Goal: Task Accomplishment & Management: Manage account settings

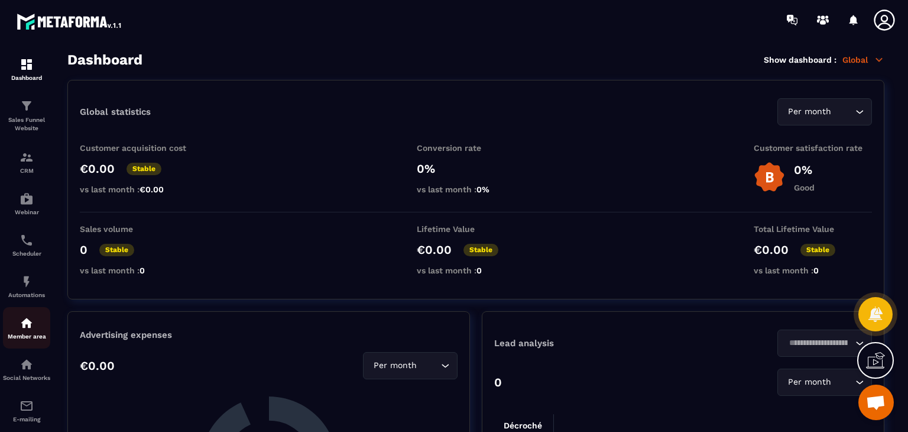
click at [23, 328] on img at bounding box center [27, 323] width 14 height 14
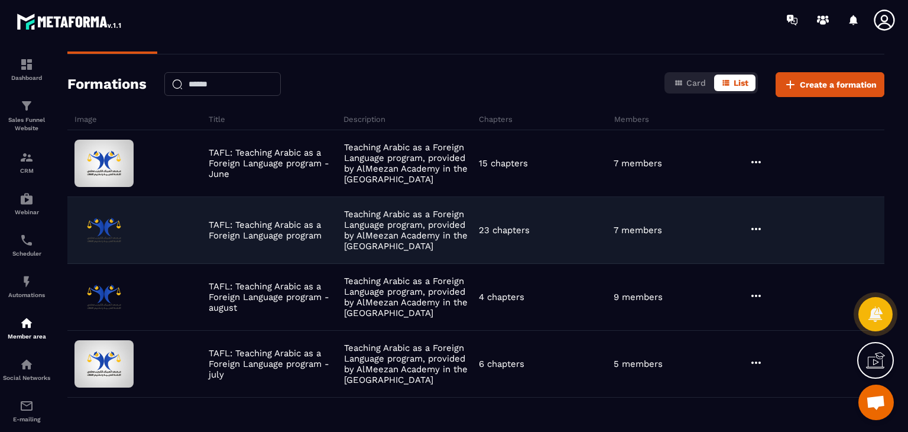
scroll to position [77, 0]
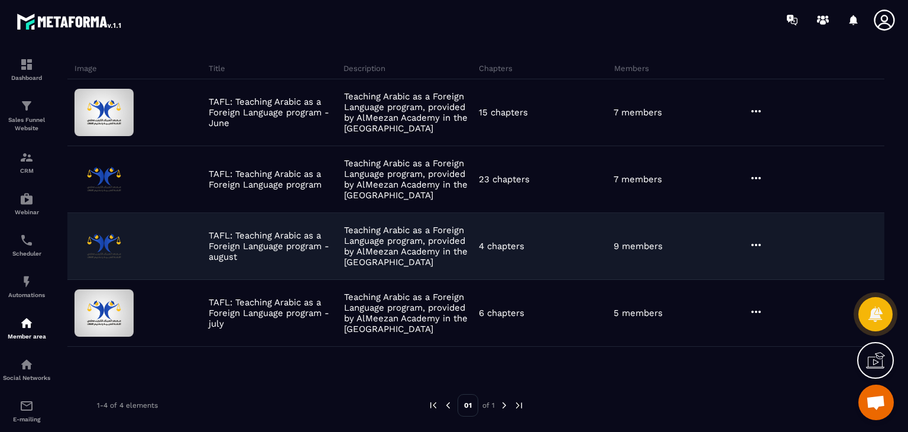
click at [749, 238] on icon at bounding box center [756, 245] width 14 height 14
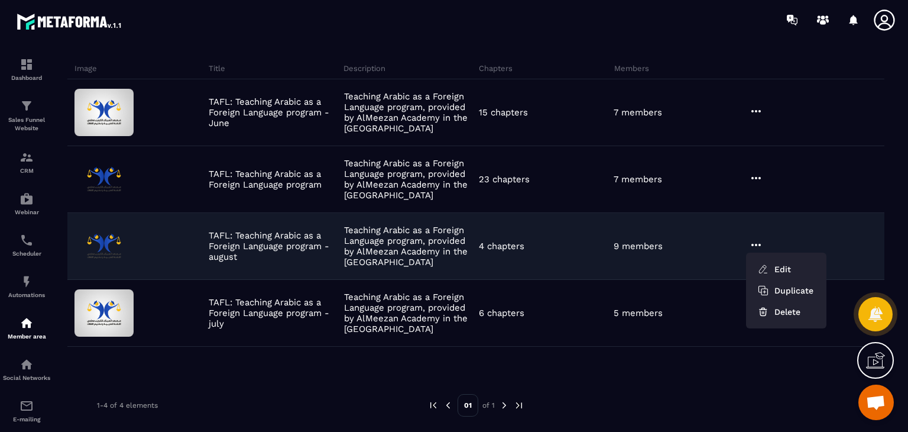
drag, startPoint x: 639, startPoint y: 263, endPoint x: 749, endPoint y: 262, distance: 110.0
click at [638, 263] on div "TAFL: Teaching Arabic as a Foreign Language program - august Teaching Arabic as…" at bounding box center [475, 246] width 817 height 67
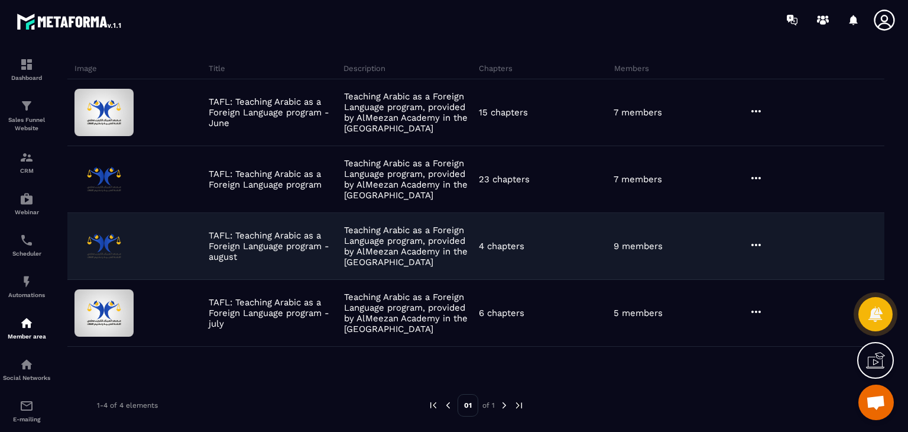
click at [750, 238] on icon at bounding box center [756, 245] width 14 height 14
click at [776, 261] on button "Edit" at bounding box center [786, 268] width 71 height 21
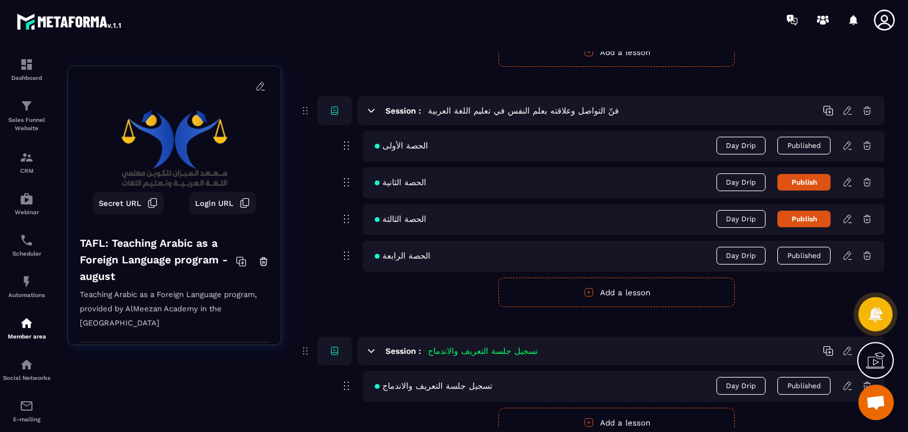
scroll to position [290, 0]
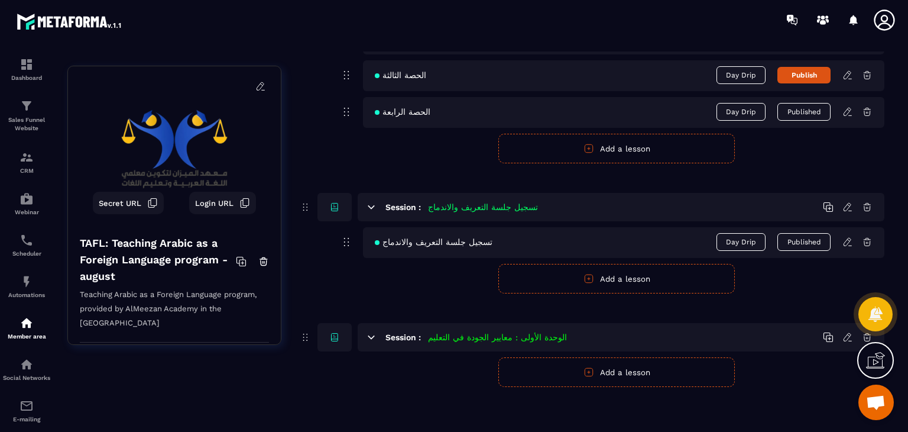
click at [851, 112] on icon at bounding box center [848, 111] width 11 height 11
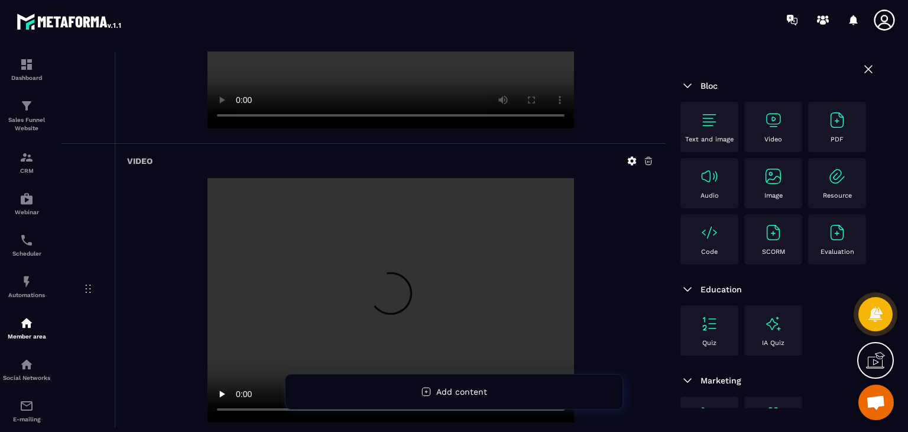
scroll to position [710, 0]
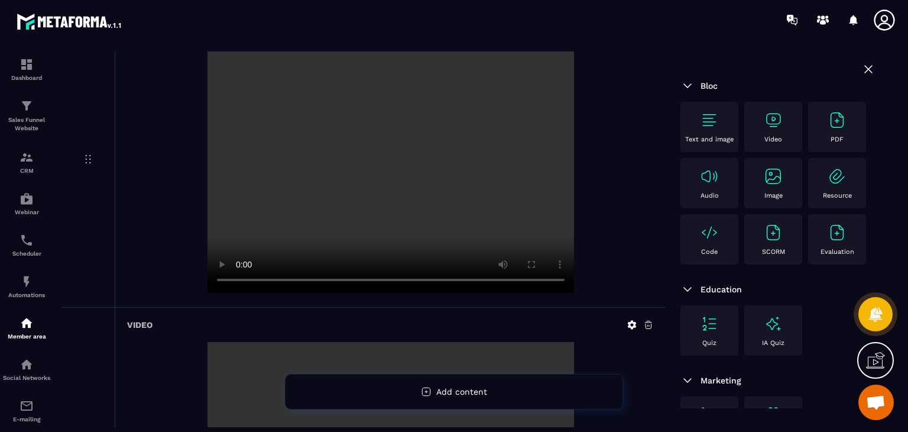
click at [264, 279] on video at bounding box center [391, 170] width 367 height 244
click at [477, 278] on video at bounding box center [391, 170] width 367 height 244
click at [260, 275] on video at bounding box center [391, 168] width 367 height 244
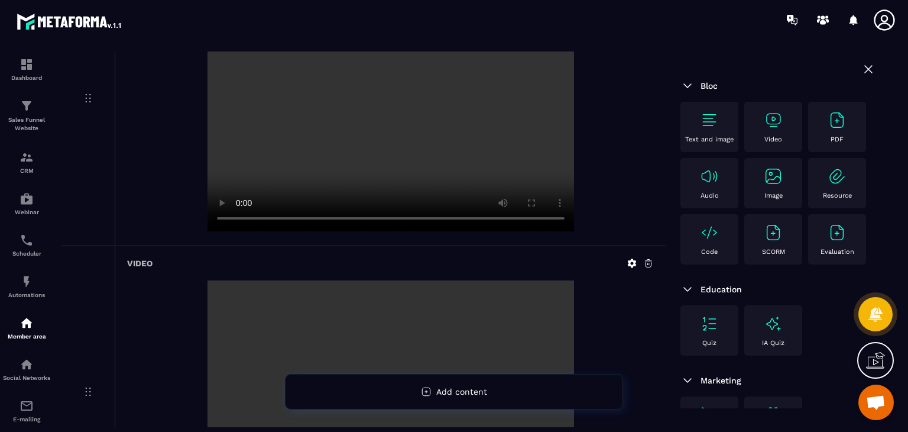
scroll to position [1242, 0]
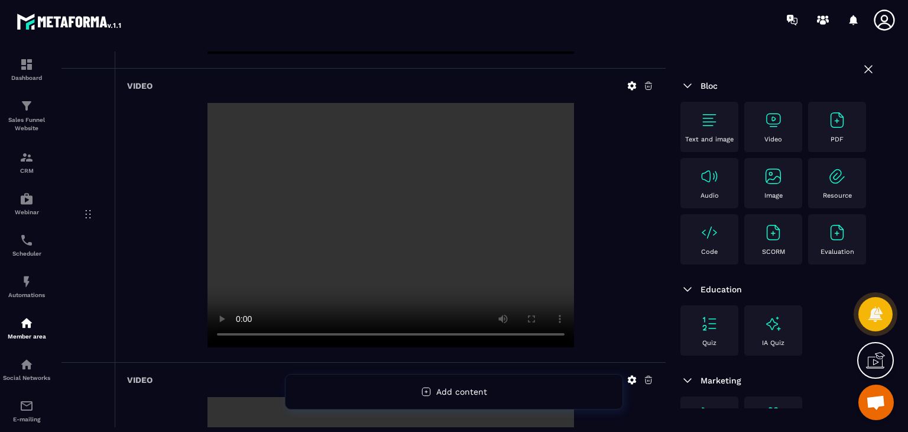
click at [273, 338] on video at bounding box center [391, 225] width 367 height 244
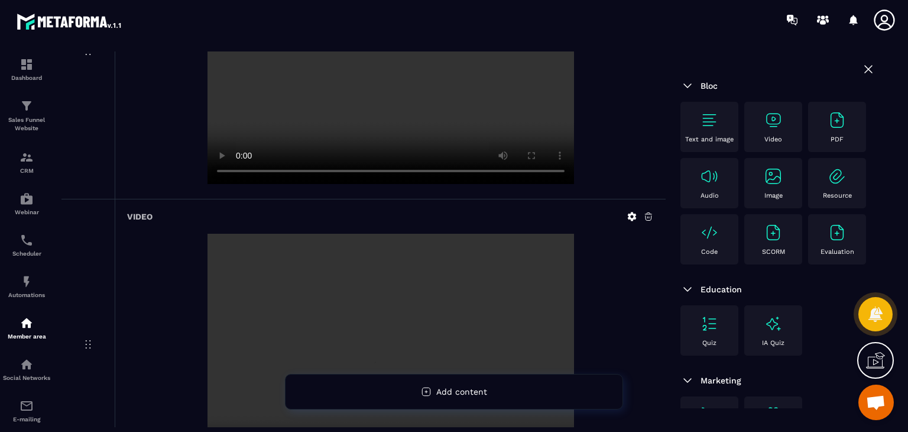
scroll to position [1419, 0]
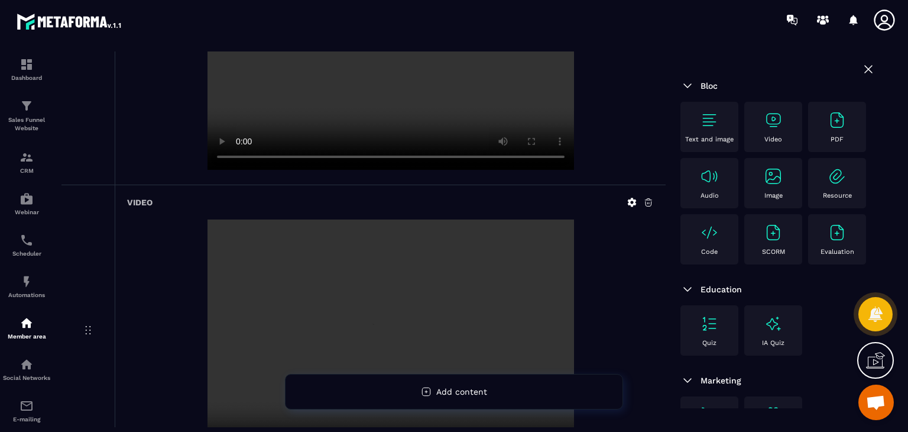
click at [391, 158] on video at bounding box center [391, 48] width 367 height 244
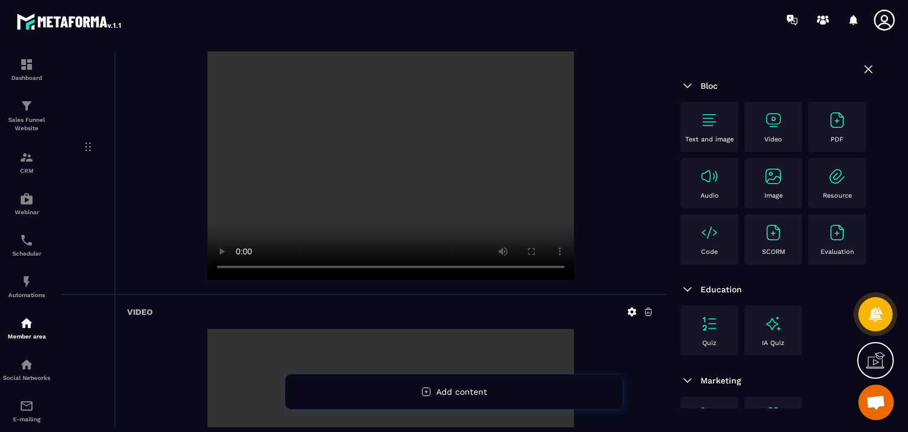
scroll to position [1892, 0]
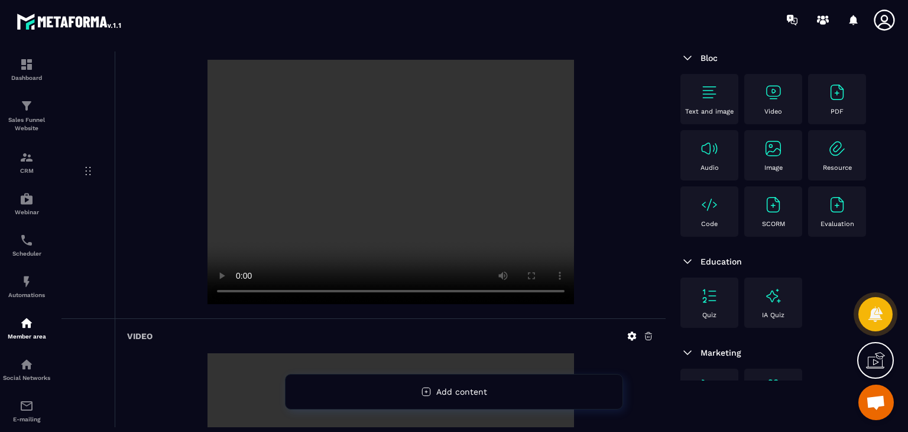
scroll to position [0, 0]
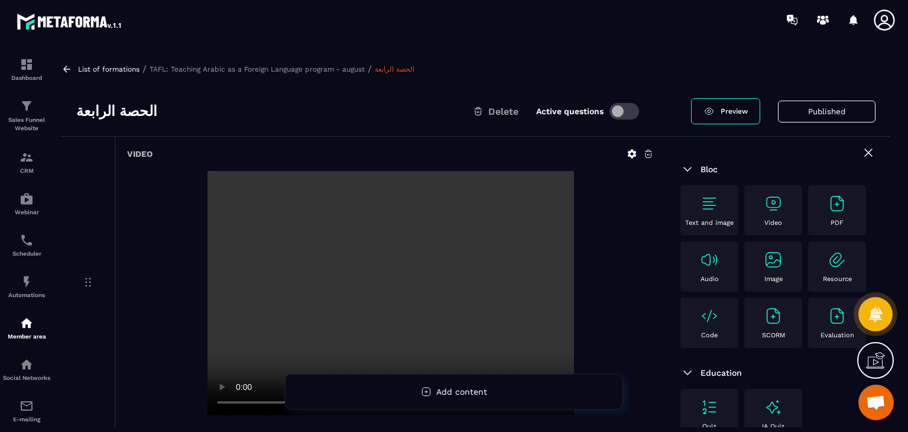
click at [63, 61] on div "List of formations / TAFL: Teaching Arabic as a Foreign Language program - augu…" at bounding box center [476, 238] width 841 height 375
click at [64, 72] on icon at bounding box center [66, 69] width 11 height 11
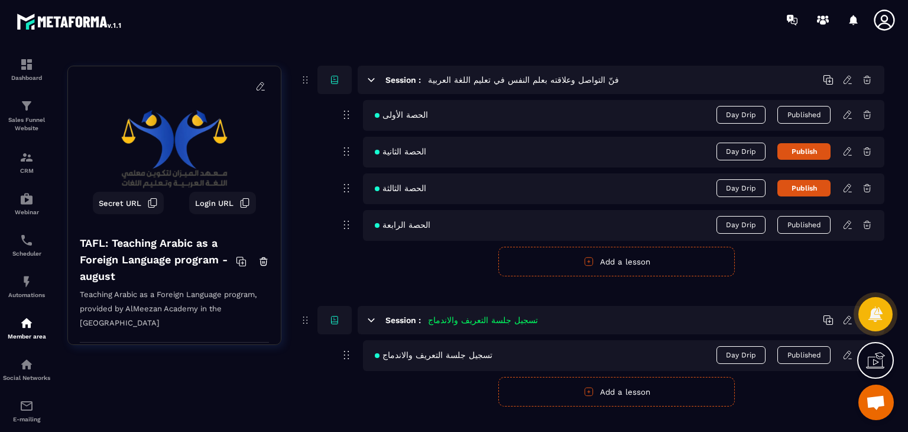
scroll to position [177, 0]
click at [22, 318] on img at bounding box center [27, 323] width 14 height 14
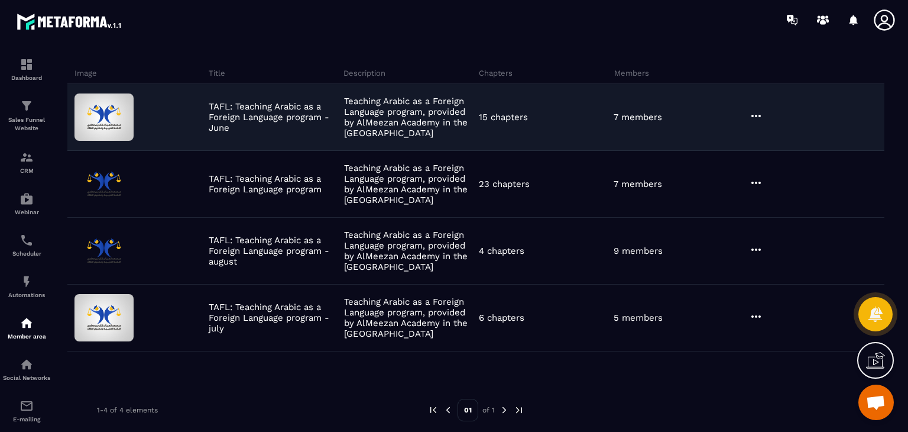
scroll to position [77, 0]
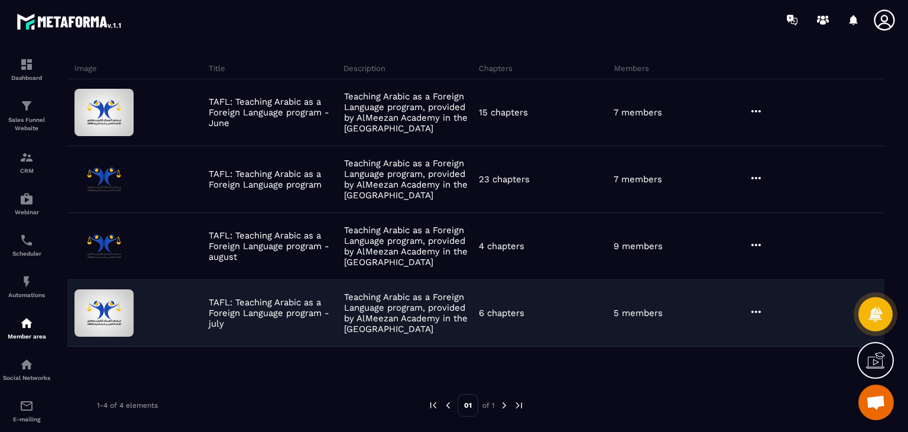
click at [750, 310] on icon at bounding box center [756, 311] width 14 height 14
click at [759, 333] on icon "button" at bounding box center [763, 336] width 11 height 11
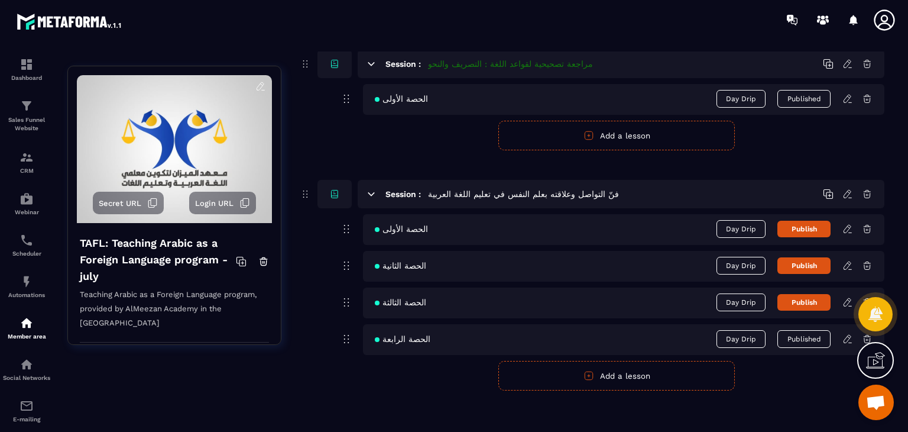
scroll to position [989, 0]
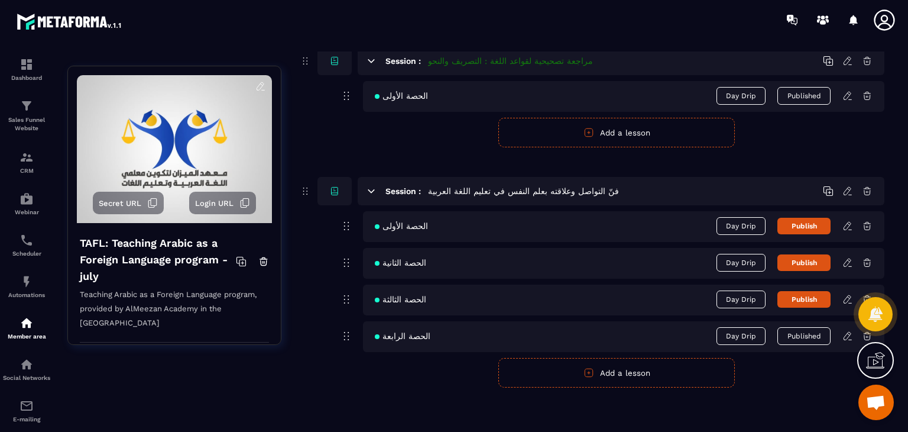
click at [847, 334] on icon at bounding box center [848, 336] width 11 height 11
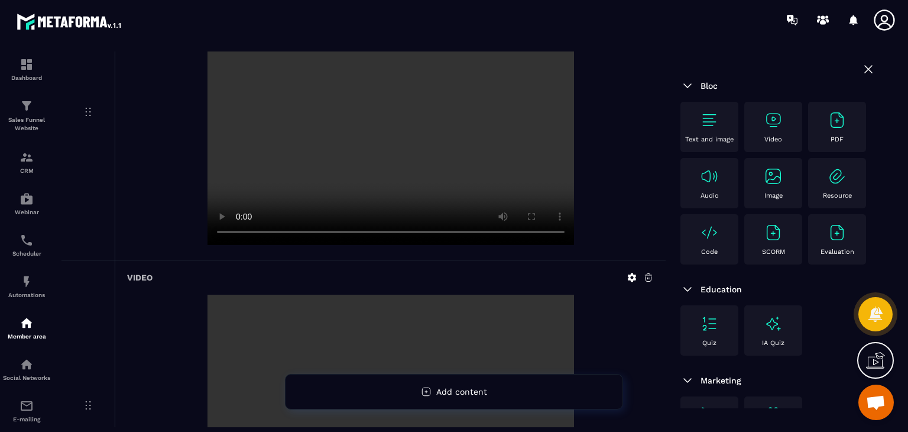
scroll to position [473, 0]
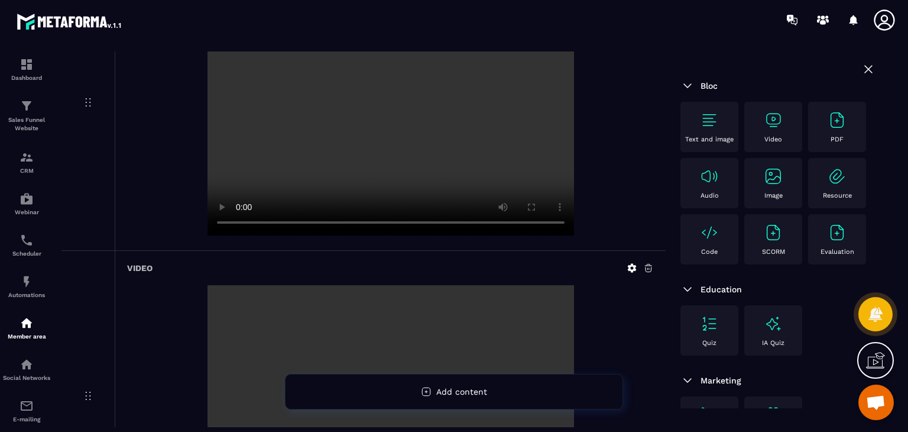
click at [578, 228] on div at bounding box center [390, 114] width 527 height 247
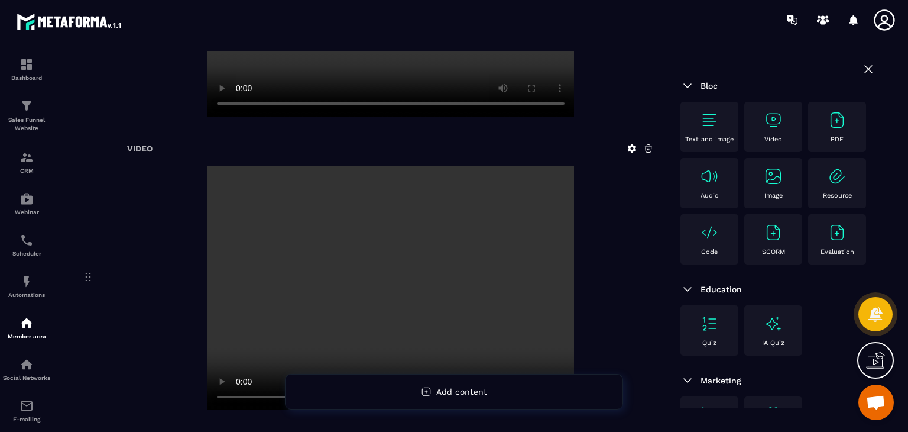
scroll to position [296, 0]
